Goal: Task Accomplishment & Management: Use online tool/utility

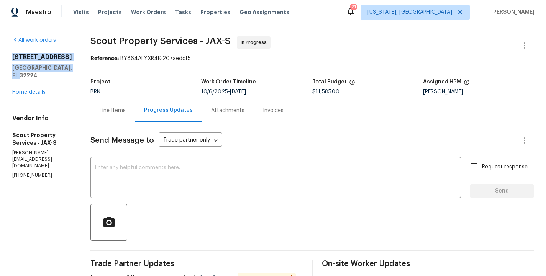
drag, startPoint x: 11, startPoint y: 64, endPoint x: 45, endPoint y: 90, distance: 43.4
copy div "12238 Bayonne St Jacksonville, FL 32224"
click at [153, 180] on textarea at bounding box center [275, 178] width 361 height 27
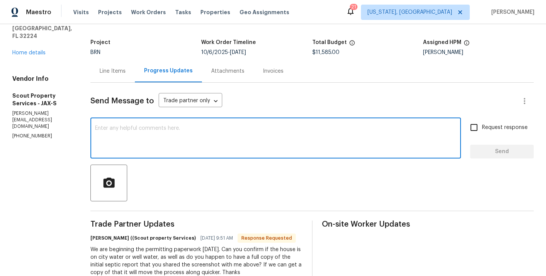
scroll to position [41, 0]
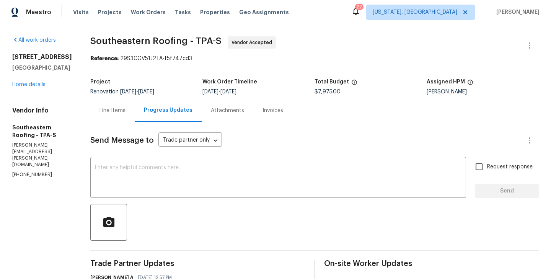
click at [112, 114] on div "Line Items" at bounding box center [112, 110] width 44 height 23
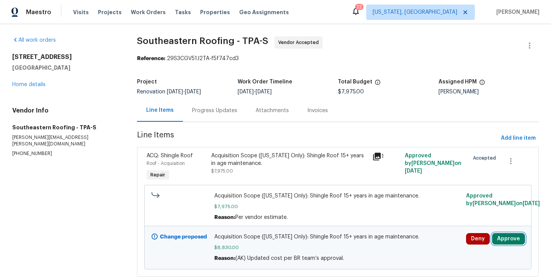
click at [512, 239] on button "Approve" at bounding box center [508, 238] width 33 height 11
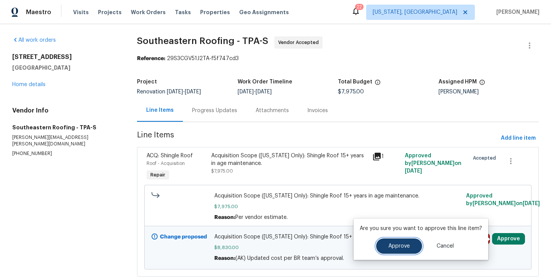
click at [405, 245] on span "Approve" at bounding box center [399, 247] width 21 height 6
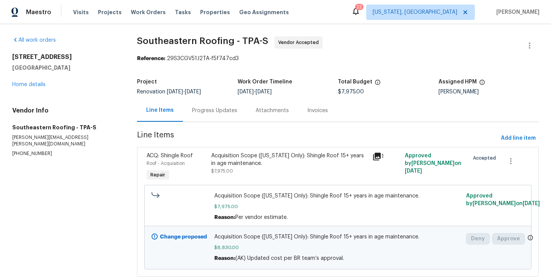
scroll to position [20, 0]
